Goal: Check status: Check status

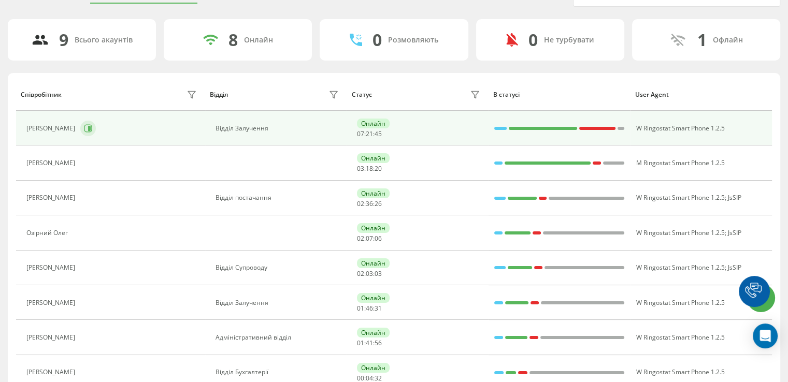
click at [92, 130] on icon at bounding box center [88, 128] width 8 height 8
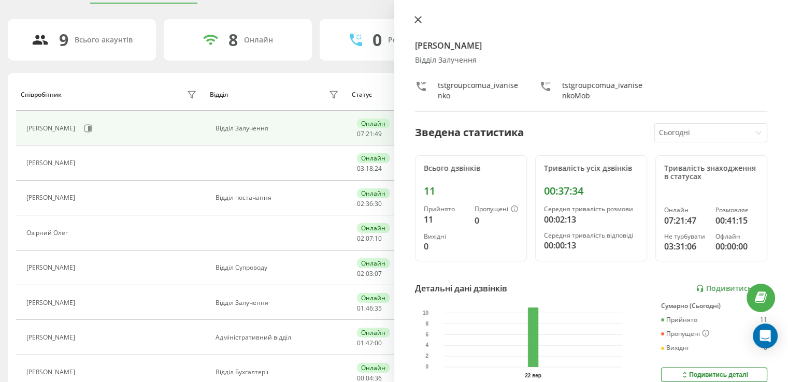
click at [416, 18] on icon at bounding box center [417, 20] width 6 height 6
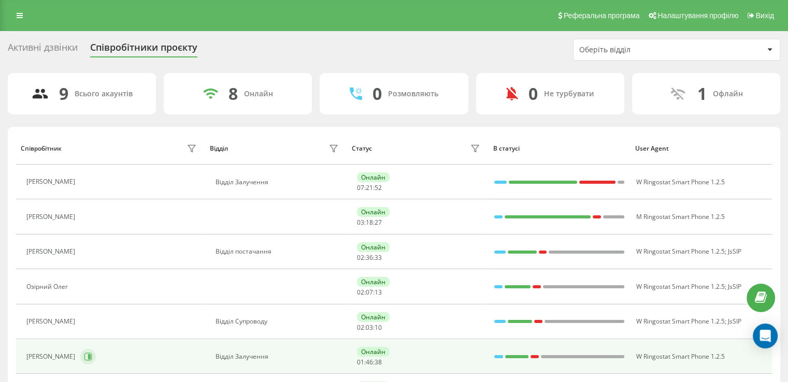
click at [96, 356] on button at bounding box center [88, 357] width 16 height 16
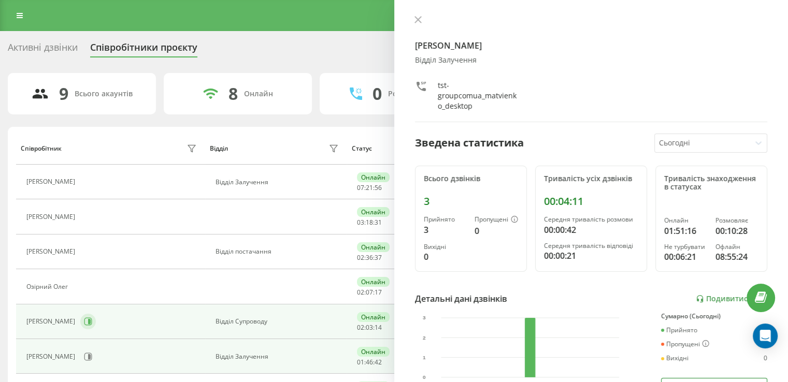
click at [91, 321] on icon at bounding box center [89, 321] width 3 height 5
